Goal: Find specific page/section: Find specific page/section

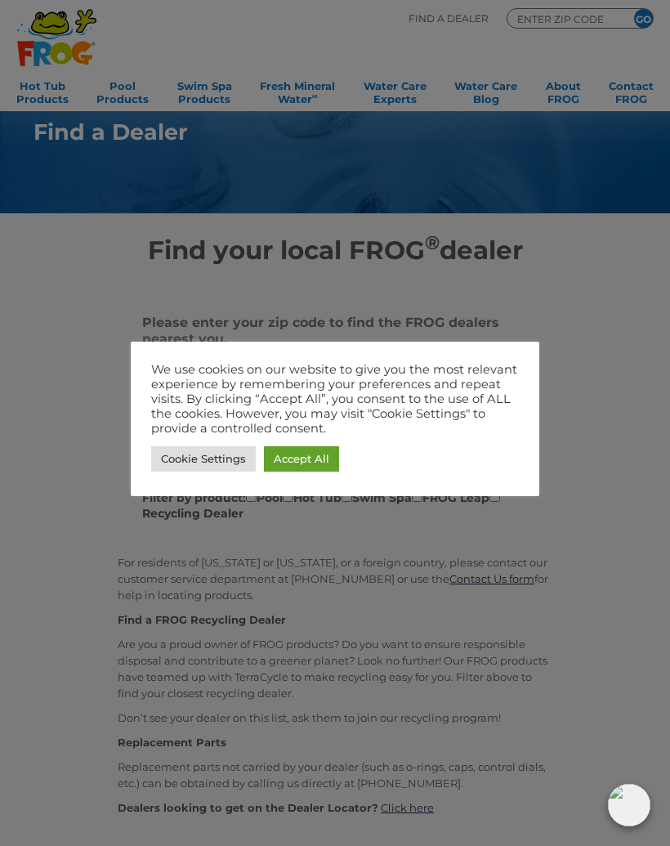
click at [319, 459] on link "Accept All" at bounding box center [301, 458] width 75 height 25
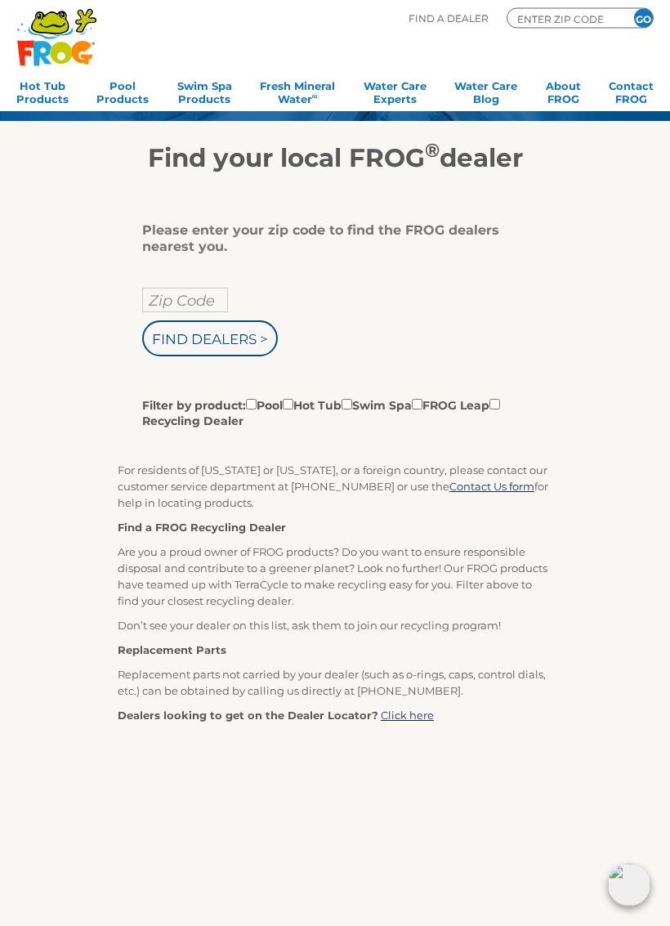
scroll to position [100, 0]
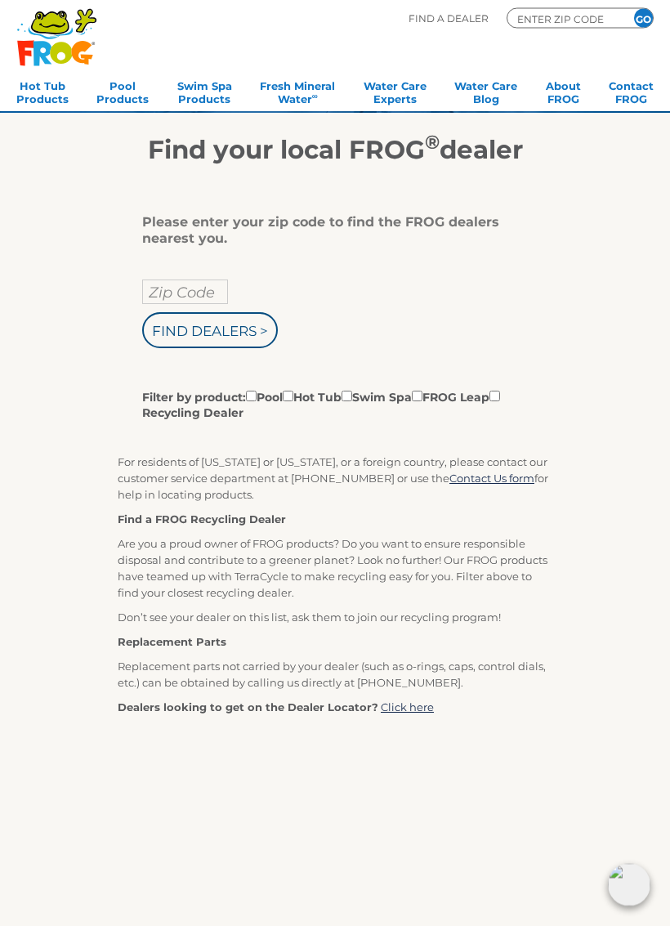
click at [320, 401] on label "Filter by product: Pool Hot Tub Swim Spa FROG Leap Recycling Dealer" at bounding box center [328, 405] width 373 height 34
click at [257, 401] on input "Filter by product: Pool Hot Tub Swim Spa FROG Leap Recycling Dealer" at bounding box center [251, 396] width 11 height 11
click at [315, 400] on label "Filter by product: Pool Hot Tub Swim Spa FROG Leap Recycling Dealer" at bounding box center [328, 405] width 373 height 34
click at [257, 400] on input "Filter by product: Pool Hot Tub Swim Spa FROG Leap Recycling Dealer" at bounding box center [251, 396] width 11 height 11
click at [318, 394] on label "Filter by product: Pool Hot Tub Swim Spa FROG Leap Recycling Dealer" at bounding box center [328, 405] width 373 height 34
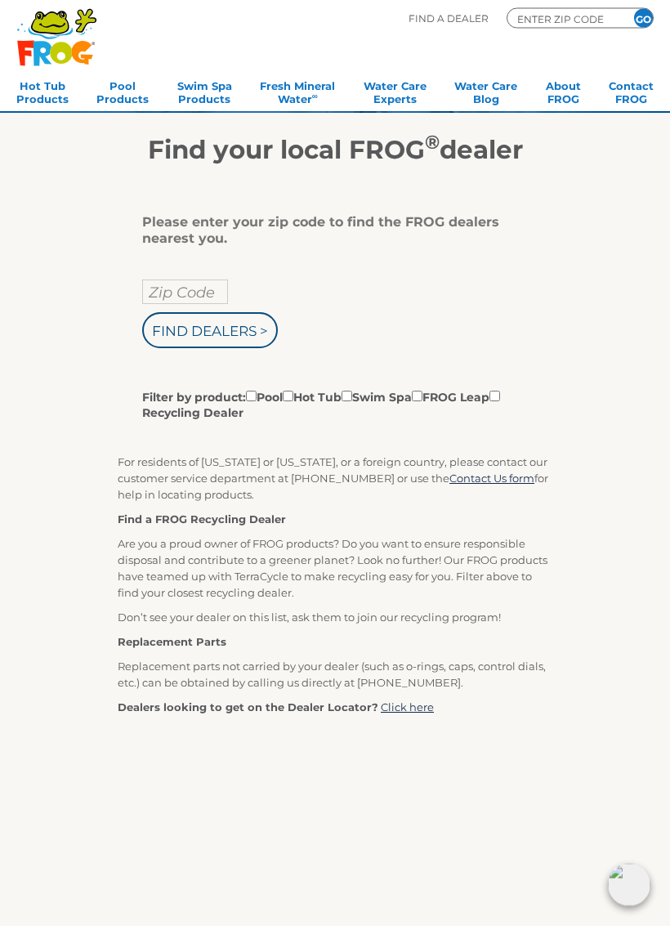
click at [257, 394] on input "Filter by product: Pool Hot Tub Swim Spa FROG Leap Recycling Dealer" at bounding box center [251, 396] width 11 height 11
click at [340, 397] on label "Filter by product: Pool Hot Tub Swim Spa FROG Leap Recycling Dealer" at bounding box center [328, 405] width 373 height 34
click at [257, 397] on input "Filter by product: Pool Hot Tub Swim Spa FROG Leap Recycling Dealer" at bounding box center [251, 396] width 11 height 11
click at [354, 403] on label "Filter by product: Pool Hot Tub Swim Spa FROG Leap Recycling Dealer" at bounding box center [328, 405] width 373 height 34
click at [257, 402] on input "Filter by product: Pool Hot Tub Swim Spa FROG Leap Recycling Dealer" at bounding box center [251, 396] width 11 height 11
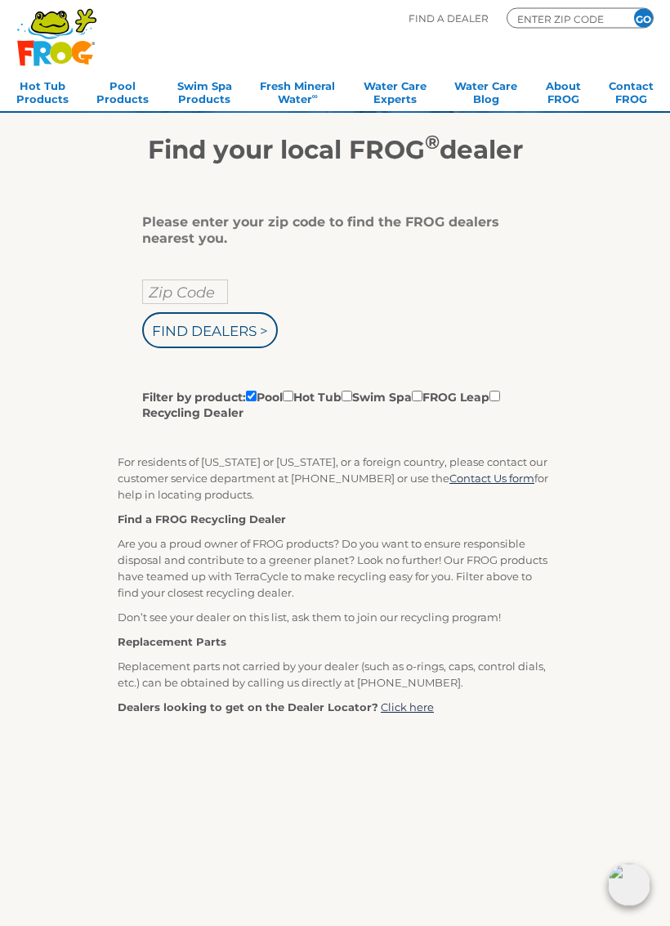
click at [377, 394] on label "Filter by product: Pool Hot Tub Swim Spa FROG Leap Recycling Dealer" at bounding box center [328, 405] width 373 height 34
click at [257, 394] on input "Filter by product: Pool Hot Tub Swim Spa FROG Leap Recycling Dealer" at bounding box center [251, 396] width 11 height 11
click at [377, 396] on label "Filter by product: Pool Hot Tub Swim Spa FROG Leap Recycling Dealer" at bounding box center [328, 405] width 373 height 34
click at [257, 396] on input "Filter by product: Pool Hot Tub Swim Spa FROG Leap Recycling Dealer" at bounding box center [251, 396] width 11 height 11
click at [312, 399] on label "Filter by product: Pool Hot Tub Swim Spa FROG Leap Recycling Dealer" at bounding box center [328, 405] width 373 height 34
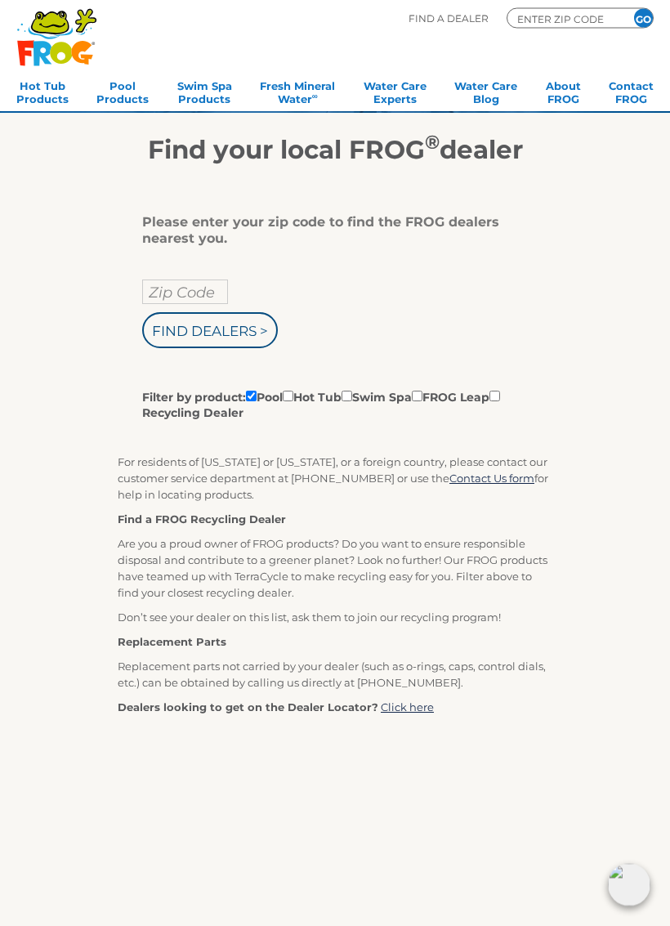
click at [257, 399] on input "Filter by product: Pool Hot Tub Swim Spa FROG Leap Recycling Dealer" at bounding box center [251, 396] width 11 height 11
click at [308, 394] on label "Filter by product: Pool Hot Tub Swim Spa FROG Leap Recycling Dealer" at bounding box center [328, 405] width 373 height 34
click at [257, 394] on input "Filter by product: Pool Hot Tub Swim Spa FROG Leap Recycling Dealer" at bounding box center [251, 396] width 11 height 11
click at [305, 391] on label "Filter by product: Pool Hot Tub Swim Spa FROG Leap Recycling Dealer" at bounding box center [328, 405] width 373 height 34
click at [257, 391] on input "Filter by product: Pool Hot Tub Swim Spa FROG Leap Recycling Dealer" at bounding box center [251, 396] width 11 height 11
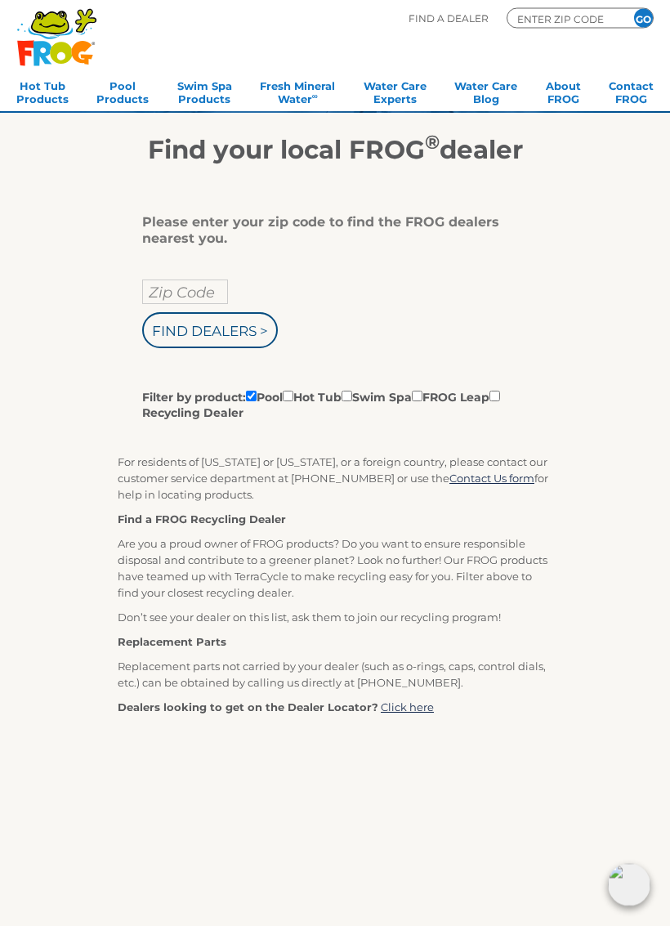
checkbox input "false"
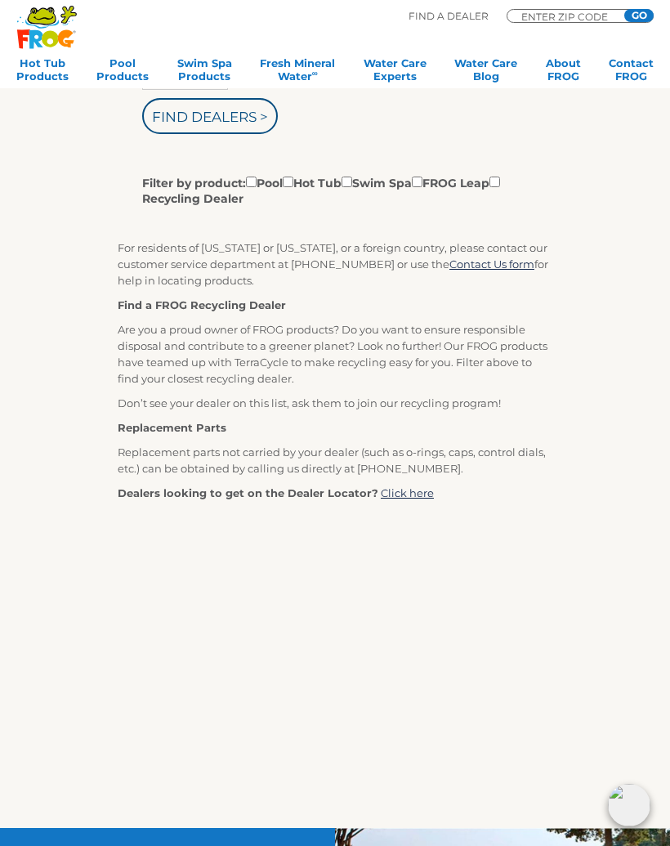
scroll to position [306, 0]
